Goal: Task Accomplishment & Management: Use online tool/utility

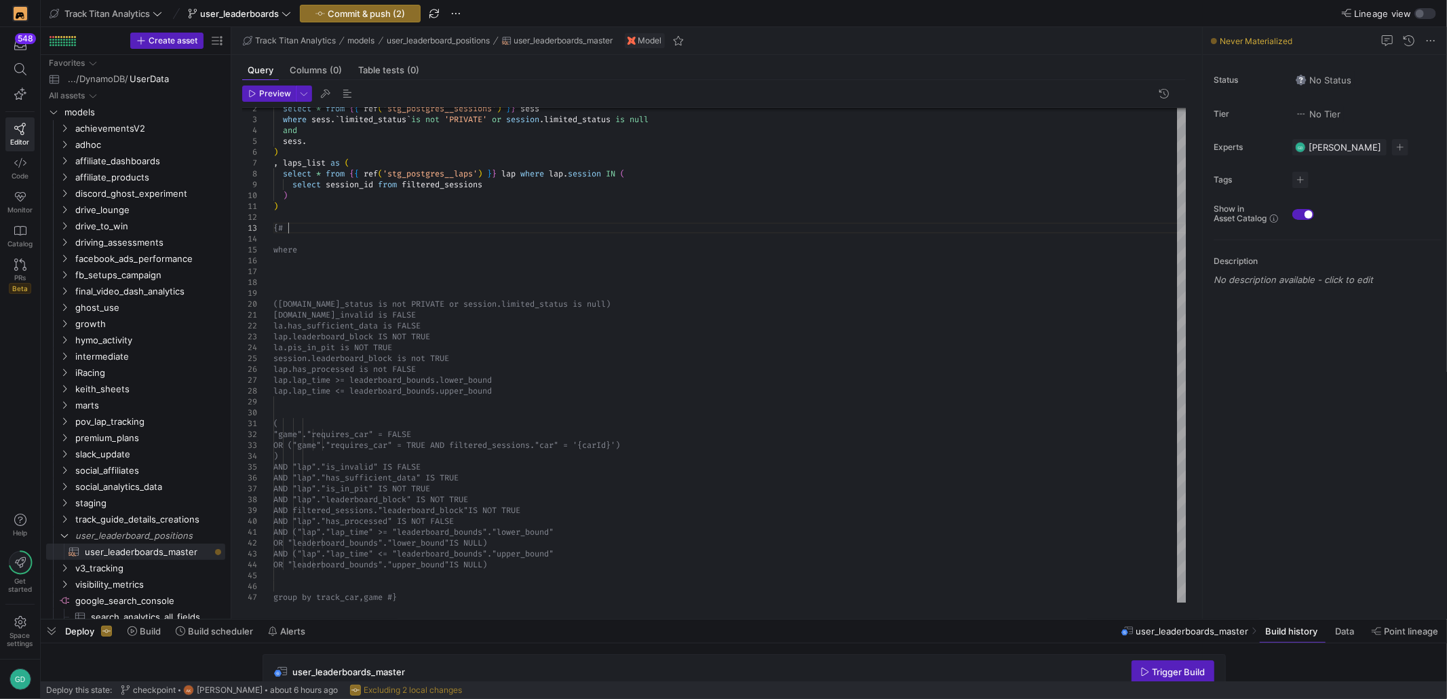
scroll to position [54, 33]
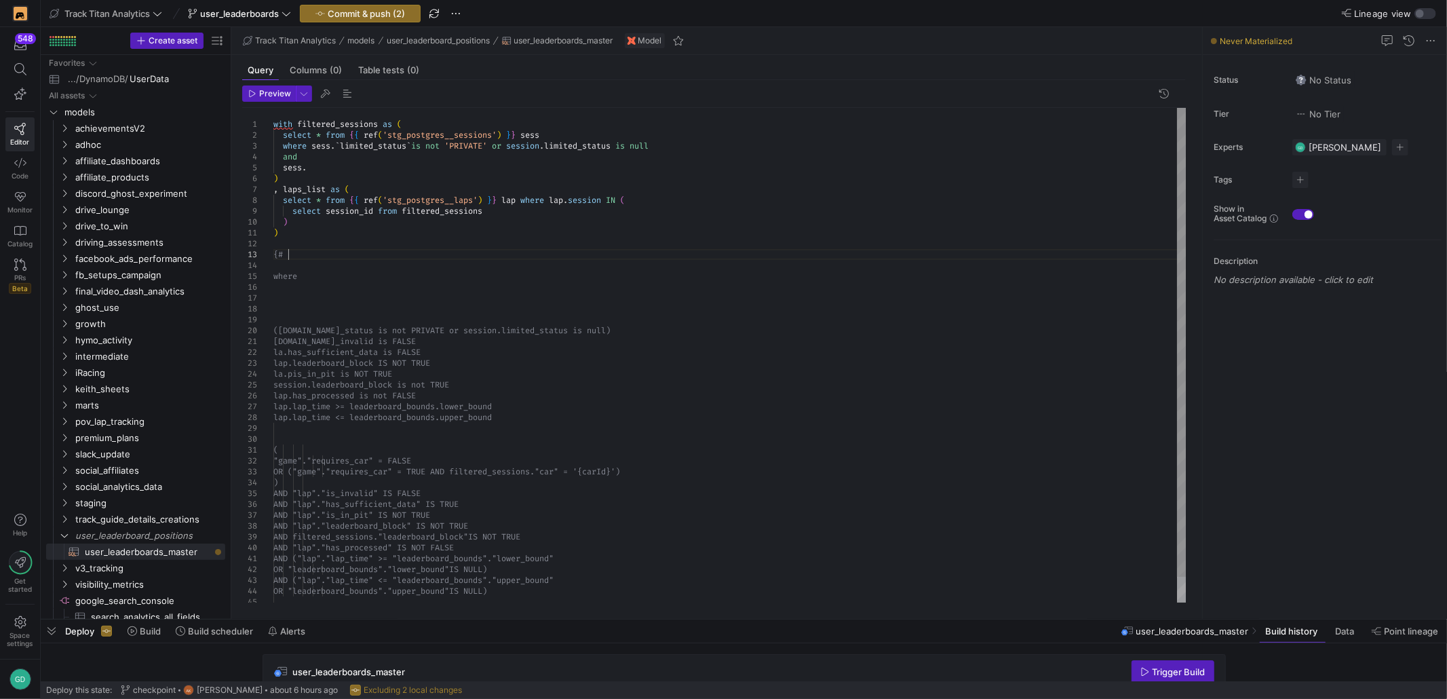
click at [596, 244] on div "([DOMAIN_NAME]_status is not PRIVATE or session. limited_status is null) where …" at bounding box center [729, 368] width 913 height 521
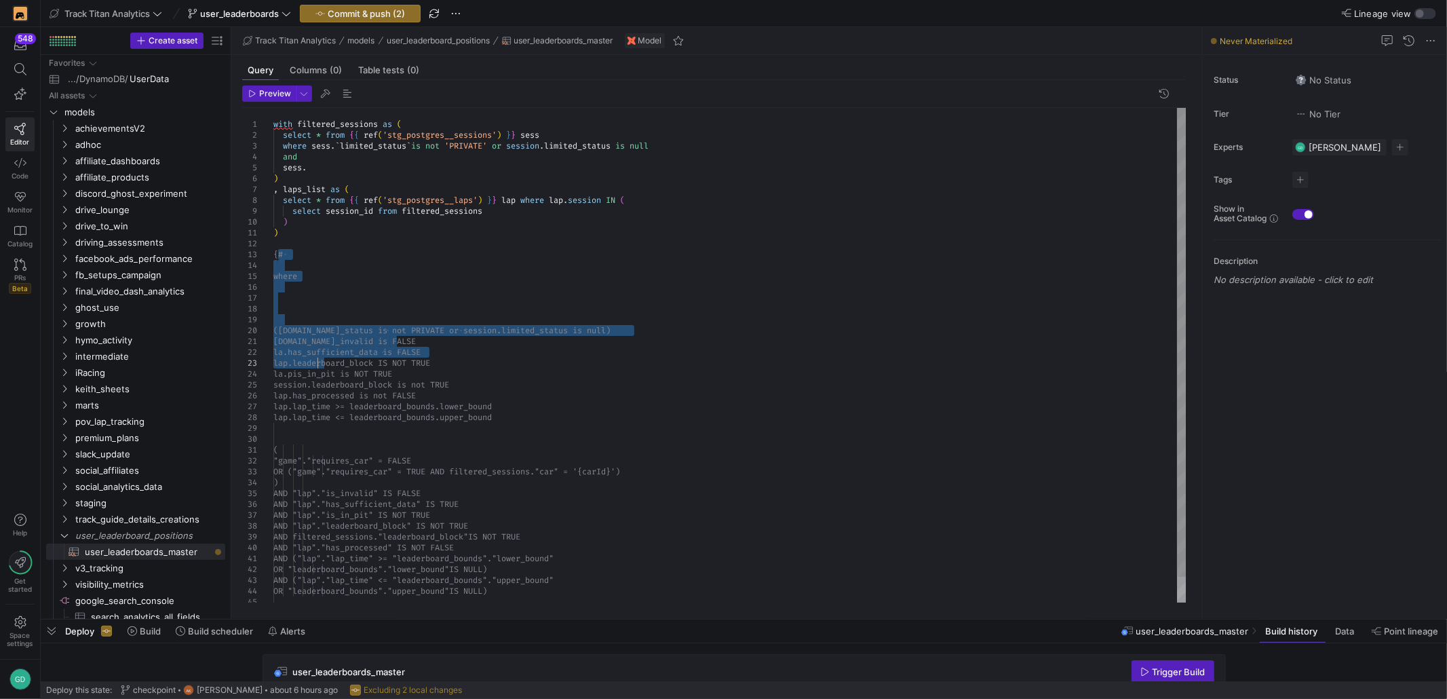
drag, startPoint x: 279, startPoint y: 257, endPoint x: 313, endPoint y: 357, distance: 106.0
click at [348, 562] on div "([DOMAIN_NAME]_status is not PRIVATE or session. limited_status is null) where …" at bounding box center [729, 368] width 913 height 521
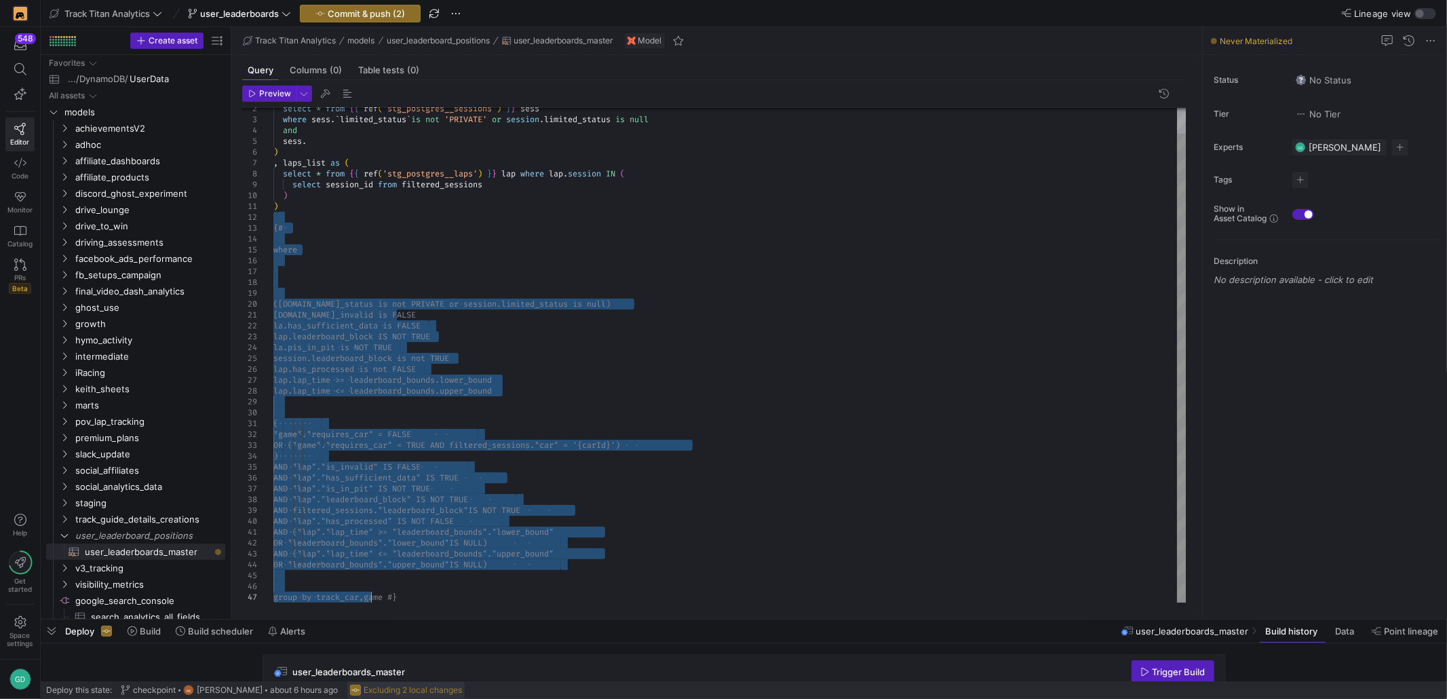
drag, startPoint x: 278, startPoint y: 242, endPoint x: 383, endPoint y: 698, distance: 467.2
click at [371, 603] on div "([DOMAIN_NAME]_status is not PRIVATE or session. limited_status is null) where …" at bounding box center [729, 341] width 913 height 521
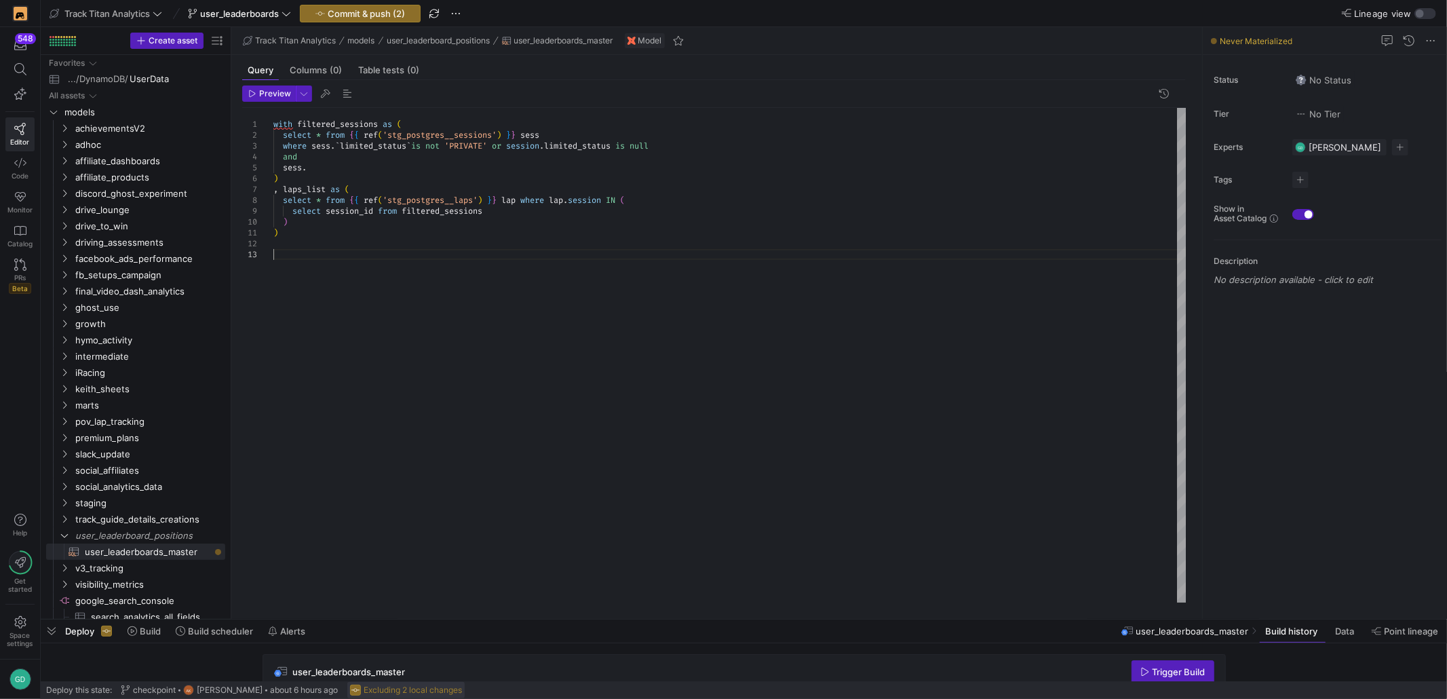
scroll to position [10, 0]
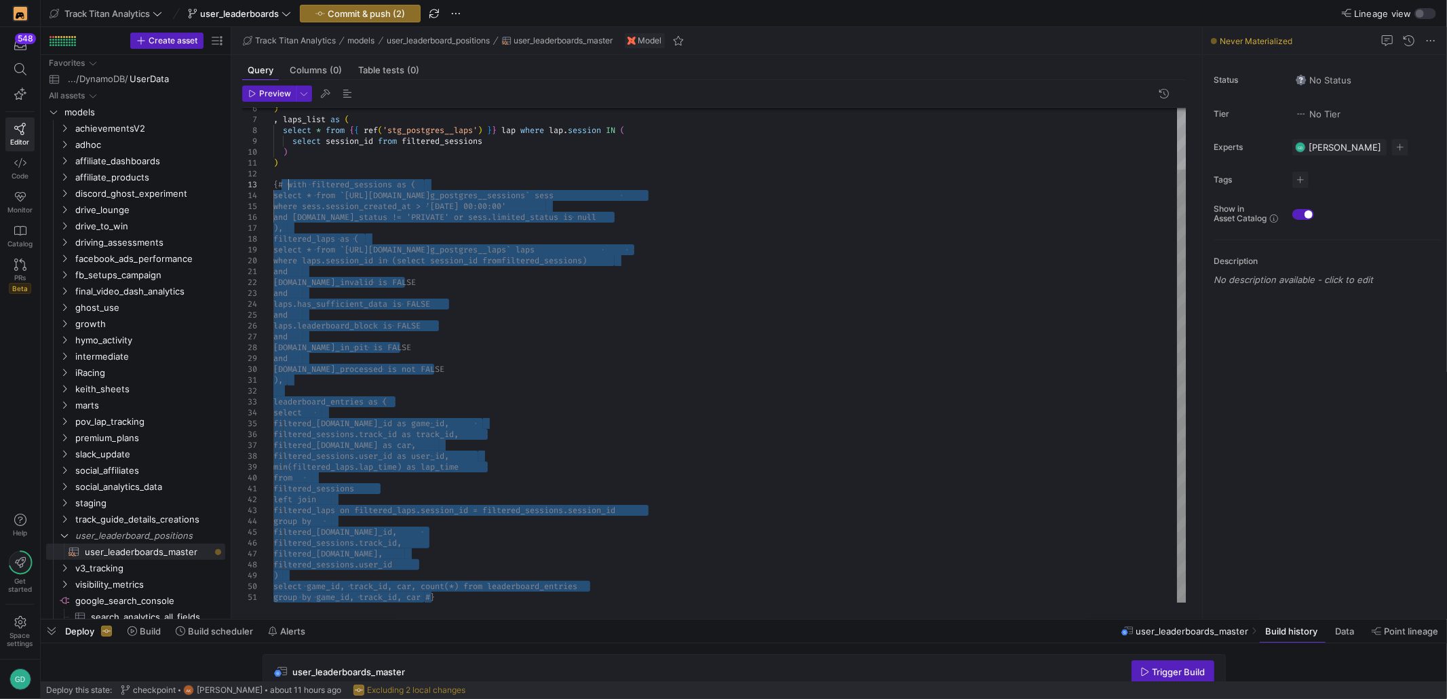
click at [400, 346] on div ", laps_list as ( ) select * from { { ref ( 'stg_postgres__laps' ) } } lap where…" at bounding box center [729, 320] width 913 height 565
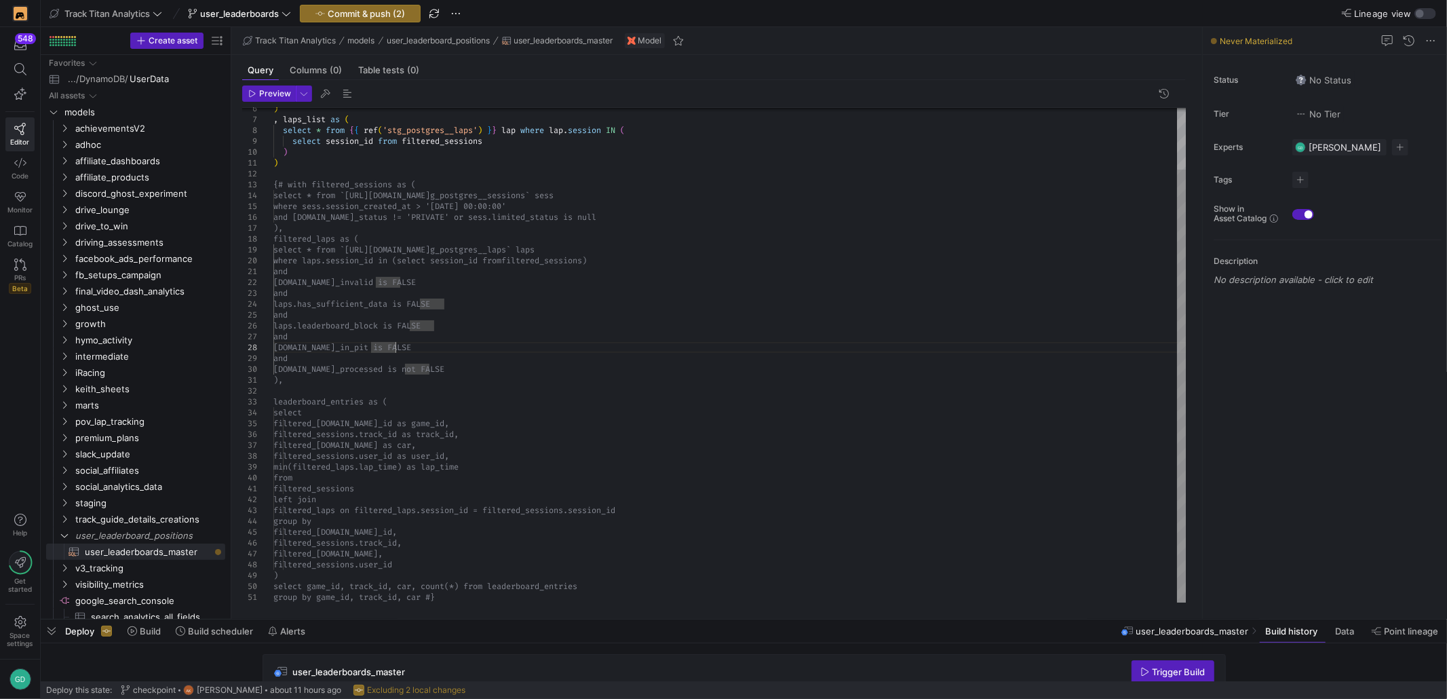
type textarea "and [DOMAIN_NAME]_invalid is FALSE and laps.has_sufficient_data is FALSE and la…"
click at [379, 12] on span "Commit & push (2)" at bounding box center [366, 13] width 77 height 11
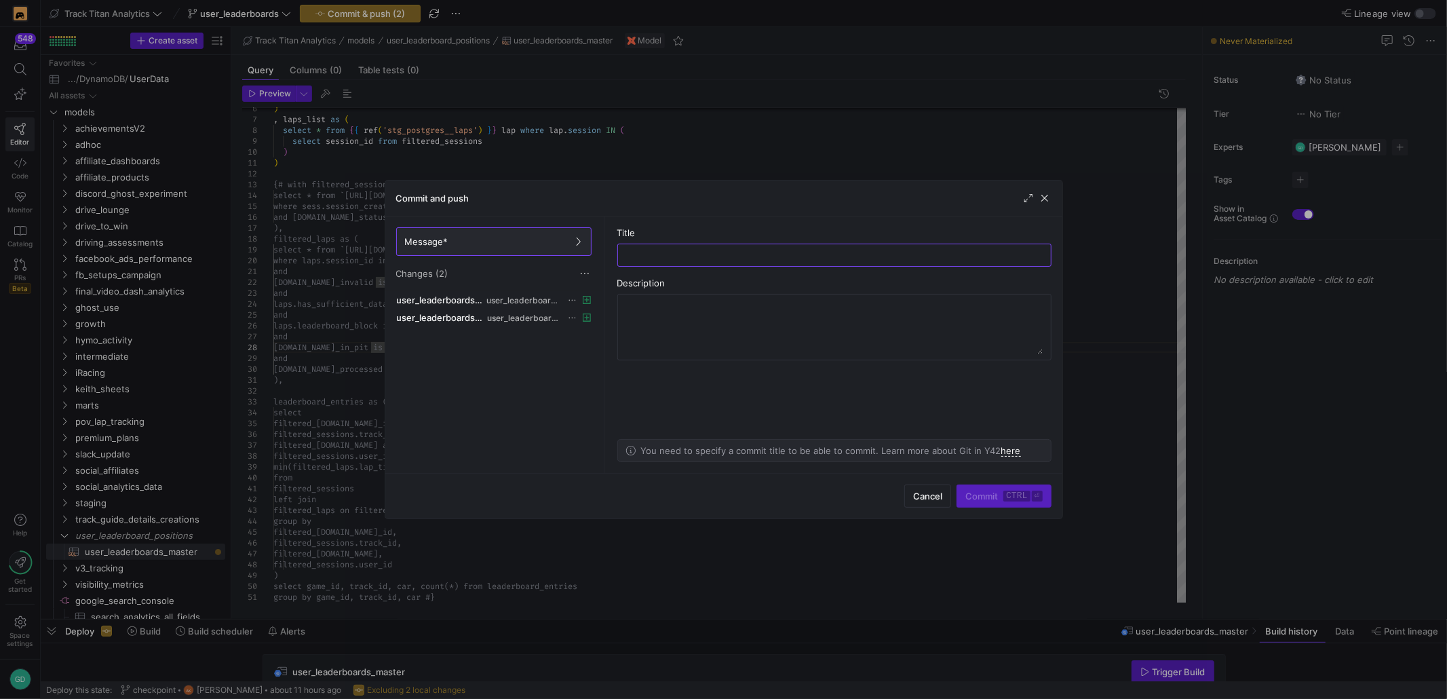
click at [657, 254] on input "text" at bounding box center [834, 255] width 411 height 11
type input "progress."
click at [976, 501] on span "Commit ctrl ⏎" at bounding box center [1004, 496] width 77 height 11
